Goal: Task Accomplishment & Management: Use online tool/utility

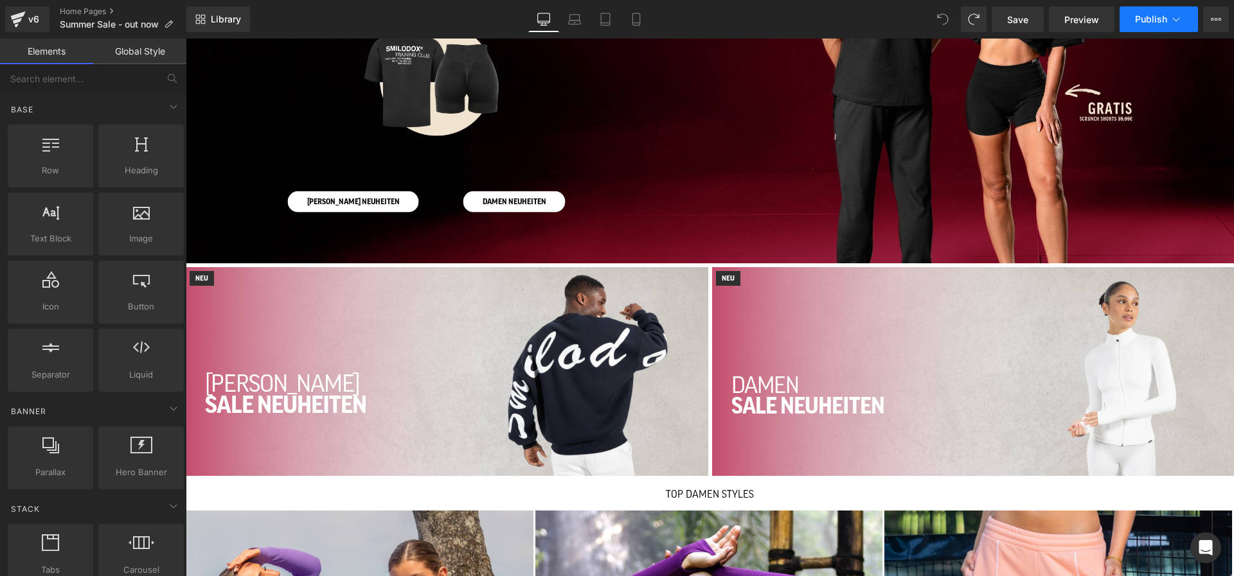
scroll to position [793, 0]
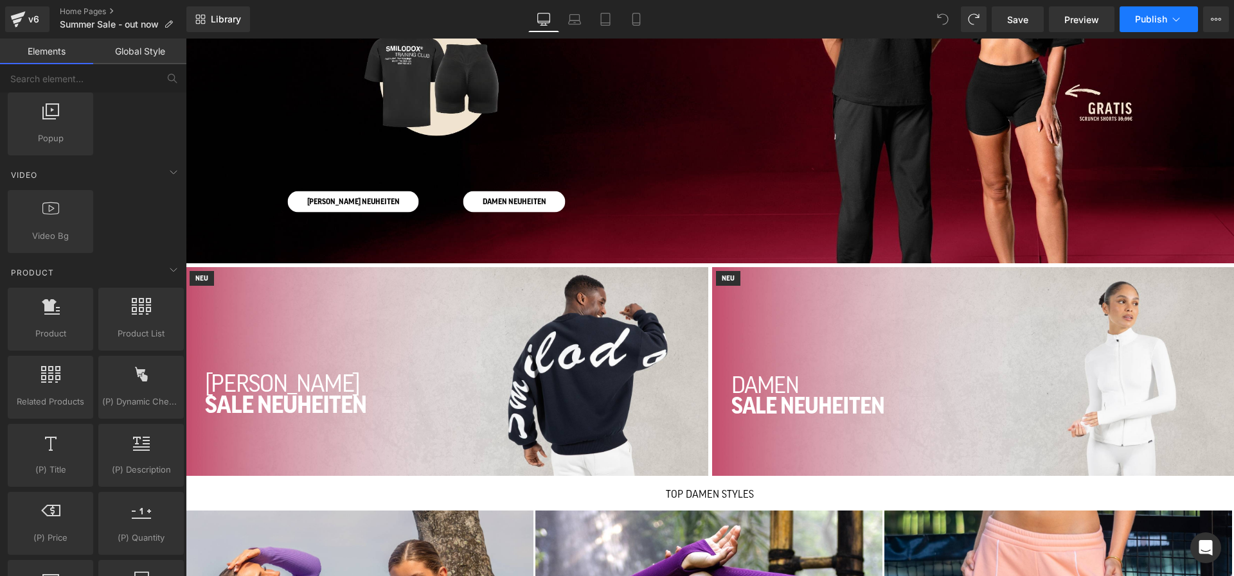
click at [1166, 15] on span "Publish" at bounding box center [1151, 19] width 32 height 10
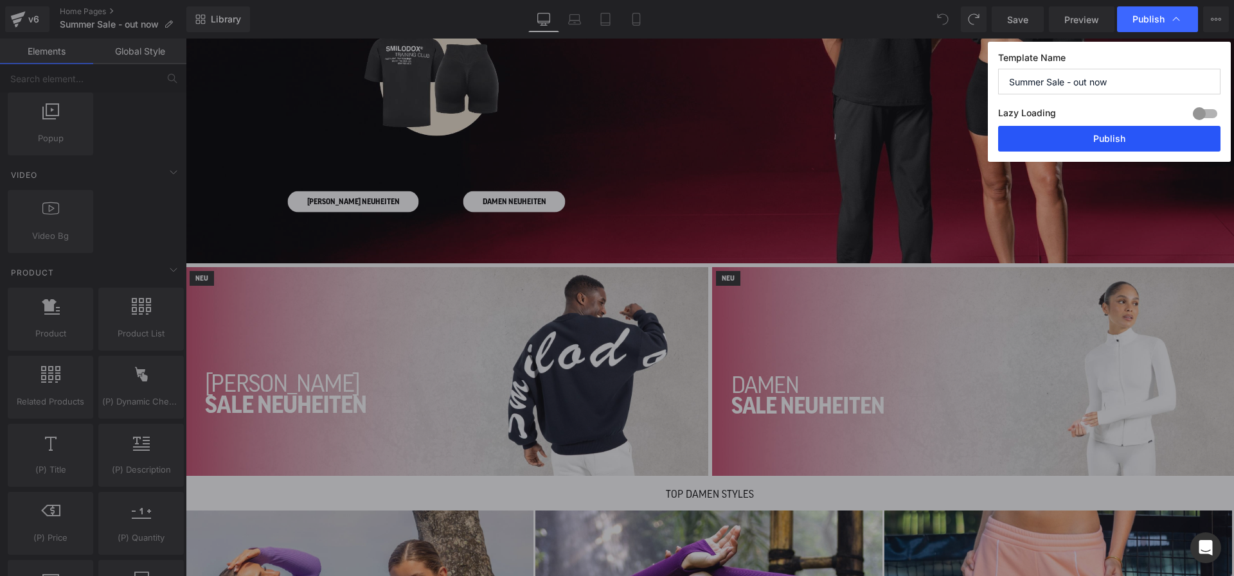
click at [1084, 147] on button "Publish" at bounding box center [1109, 139] width 222 height 26
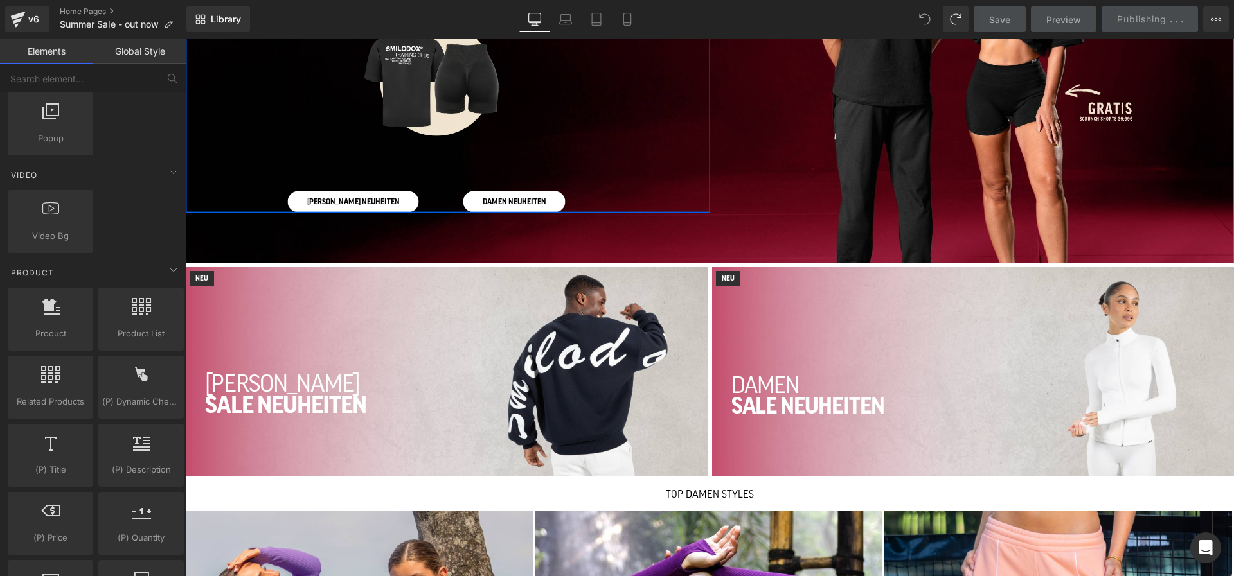
scroll to position [0, 0]
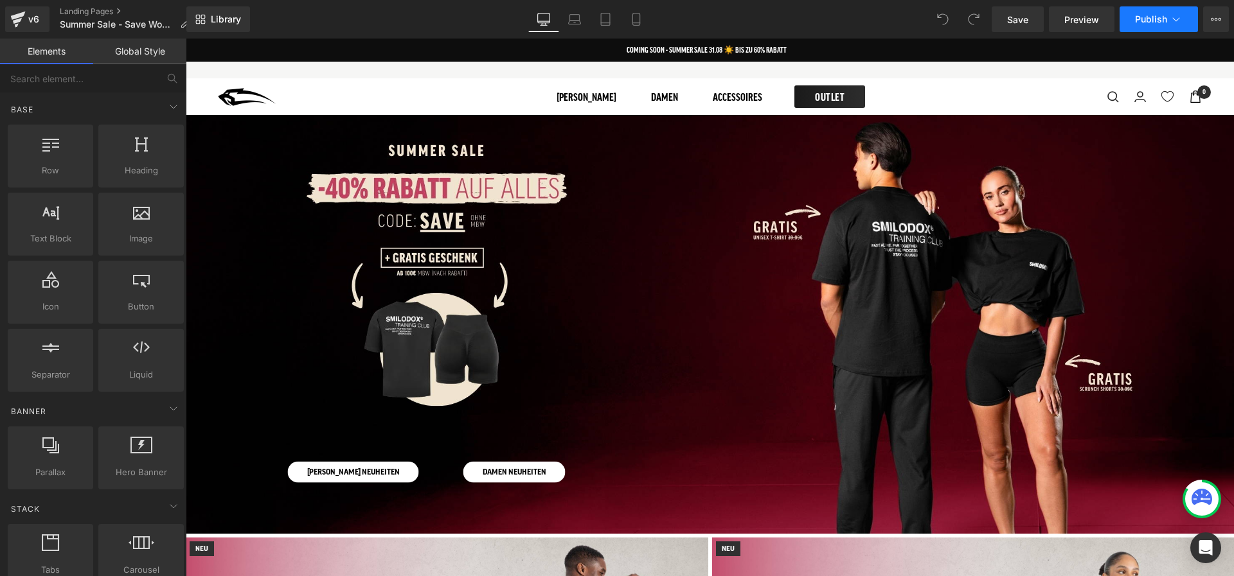
click at [1139, 17] on span "Publish" at bounding box center [1151, 19] width 32 height 10
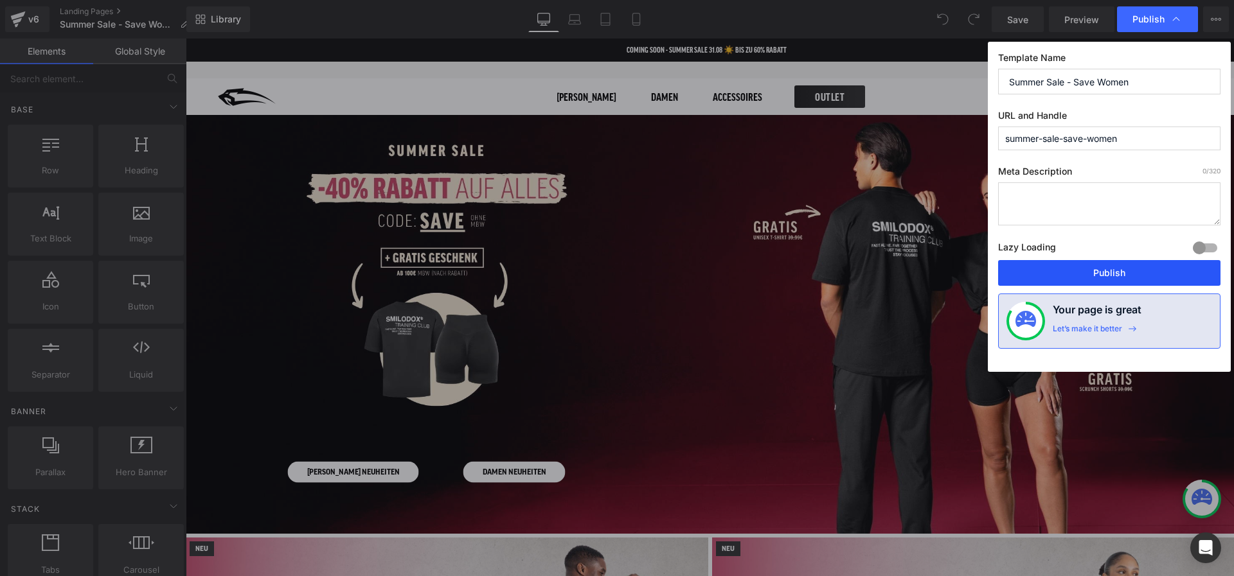
click at [1044, 275] on button "Publish" at bounding box center [1109, 273] width 222 height 26
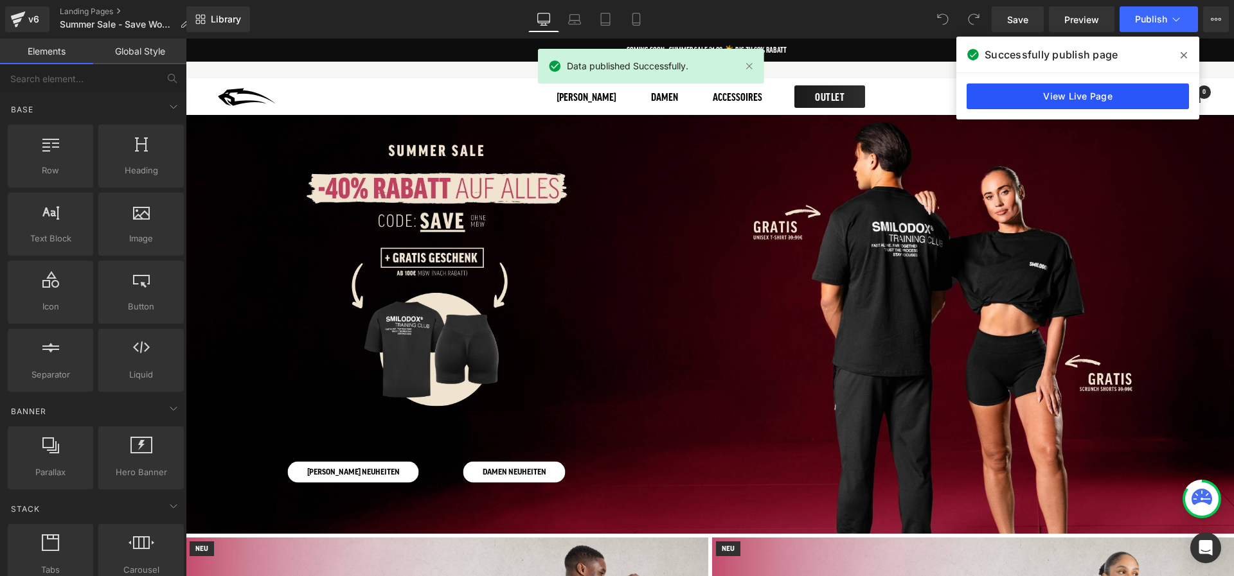
click at [993, 88] on link "View Live Page" at bounding box center [1077, 97] width 222 height 26
